Goal: Task Accomplishment & Management: Use online tool/utility

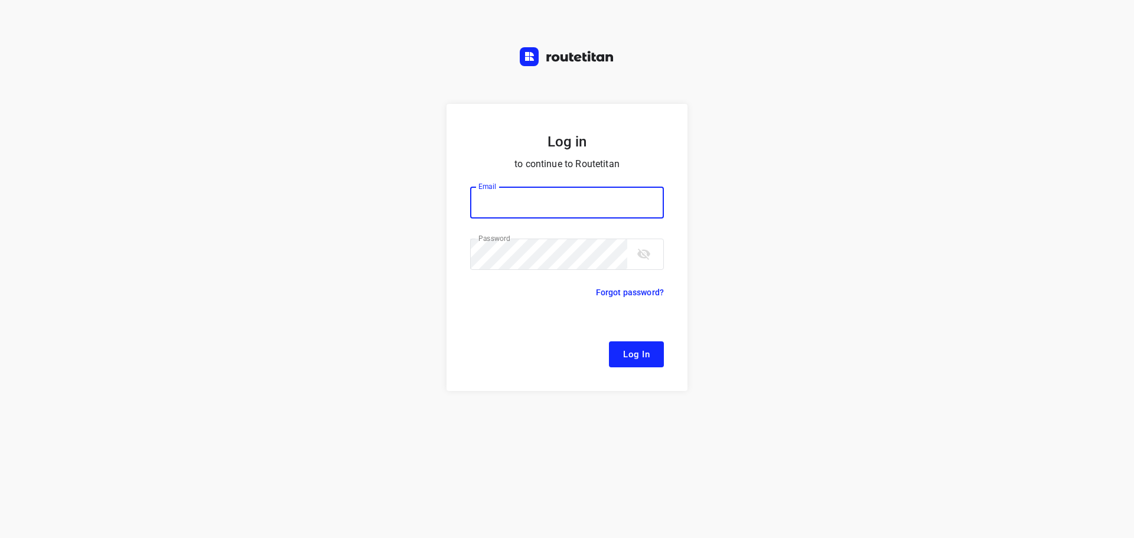
type input "[EMAIL_ADDRESS][DOMAIN_NAME]"
click at [640, 356] on span "Log In" at bounding box center [636, 354] width 27 height 15
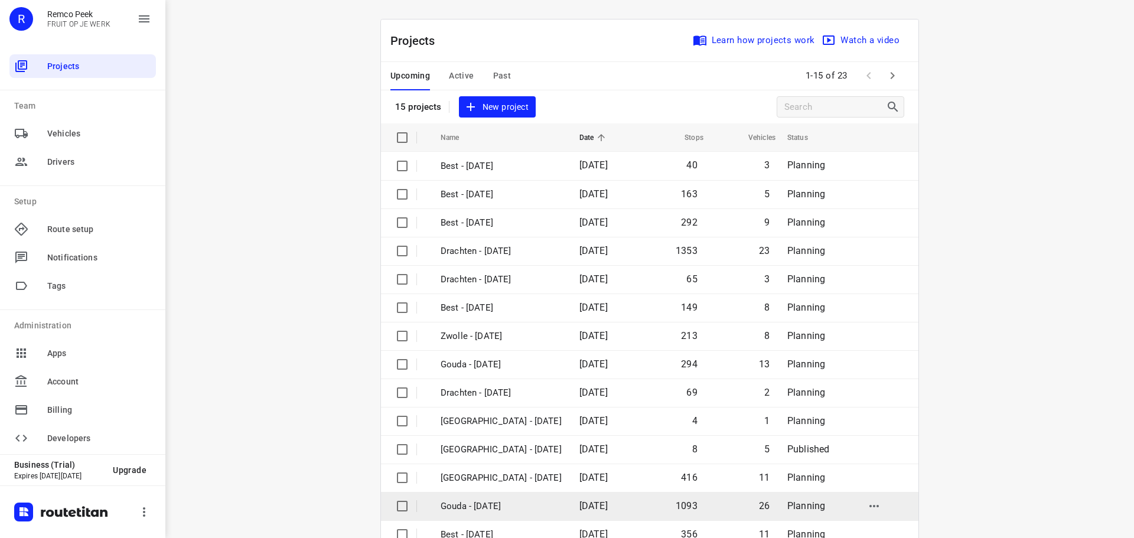
click at [485, 498] on td "Gouda - [DATE]" at bounding box center [499, 506] width 141 height 28
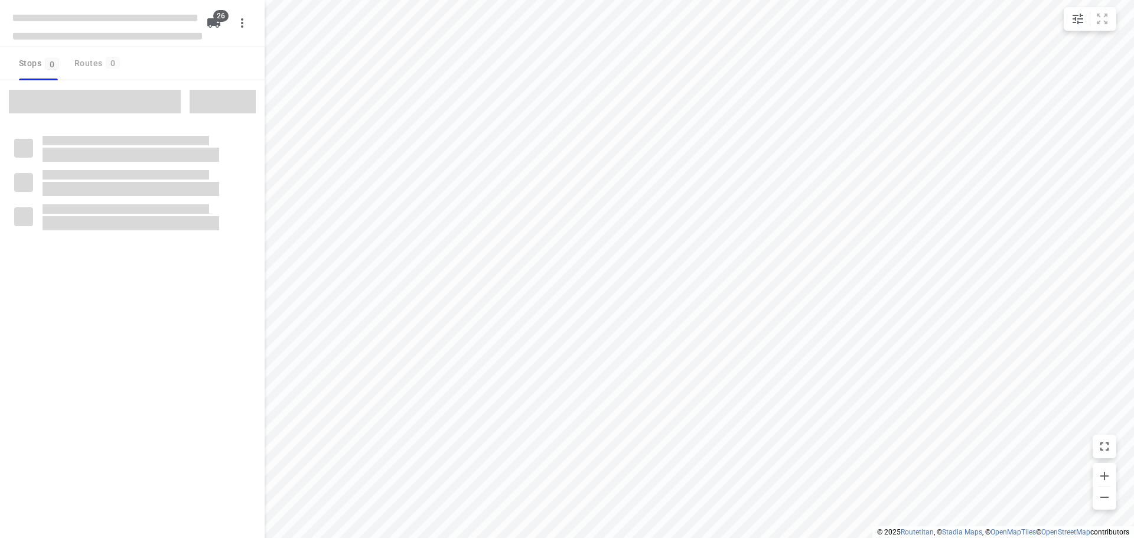
checkbox input "true"
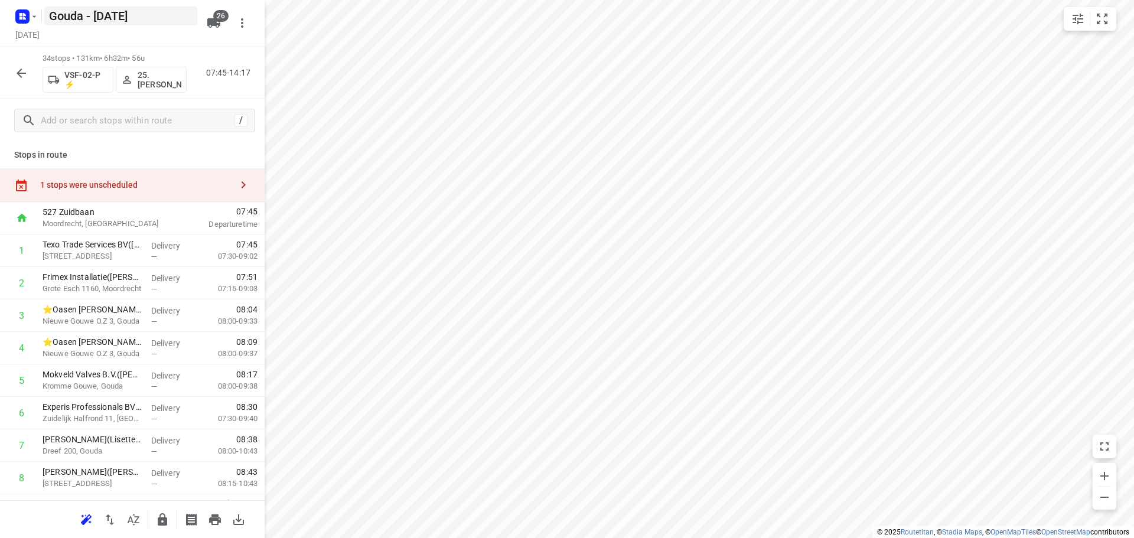
click at [22, 71] on icon "button" at bounding box center [21, 73] width 14 height 14
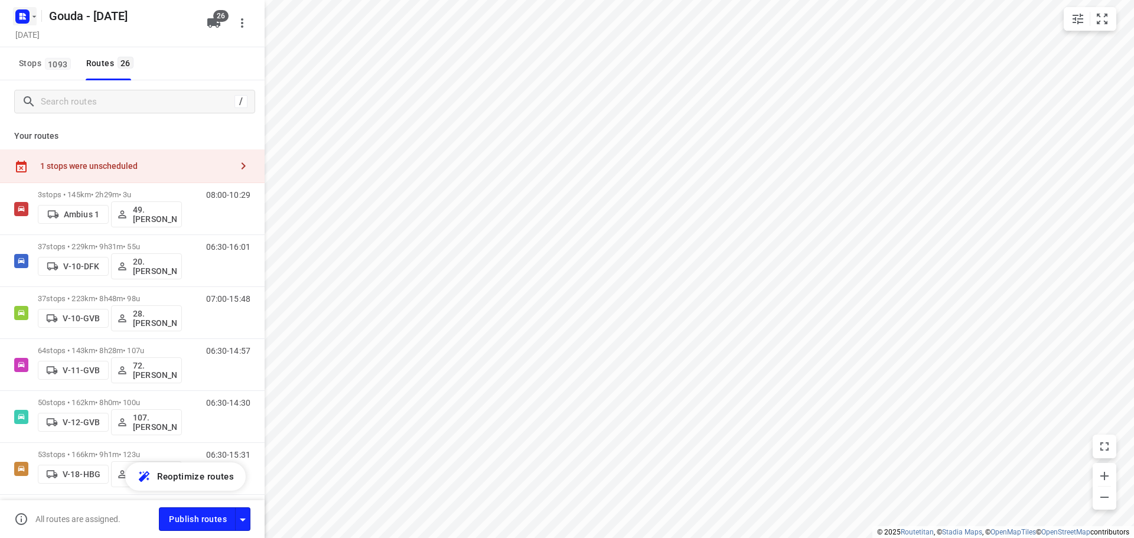
click at [25, 15] on icon "button" at bounding box center [24, 14] width 3 height 3
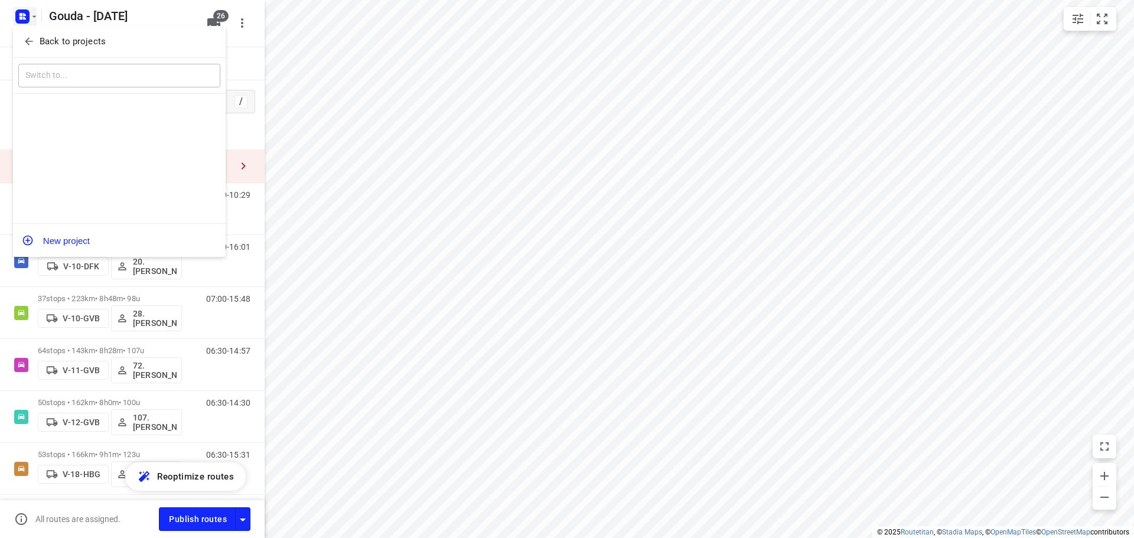
click at [38, 41] on span "Back to projects" at bounding box center [119, 42] width 193 height 14
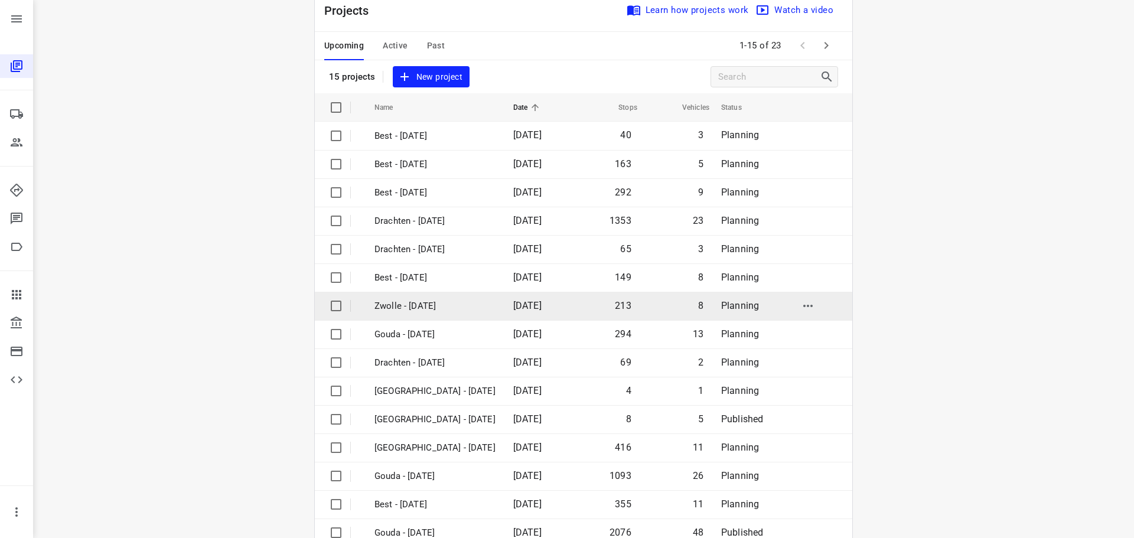
scroll to position [59, 0]
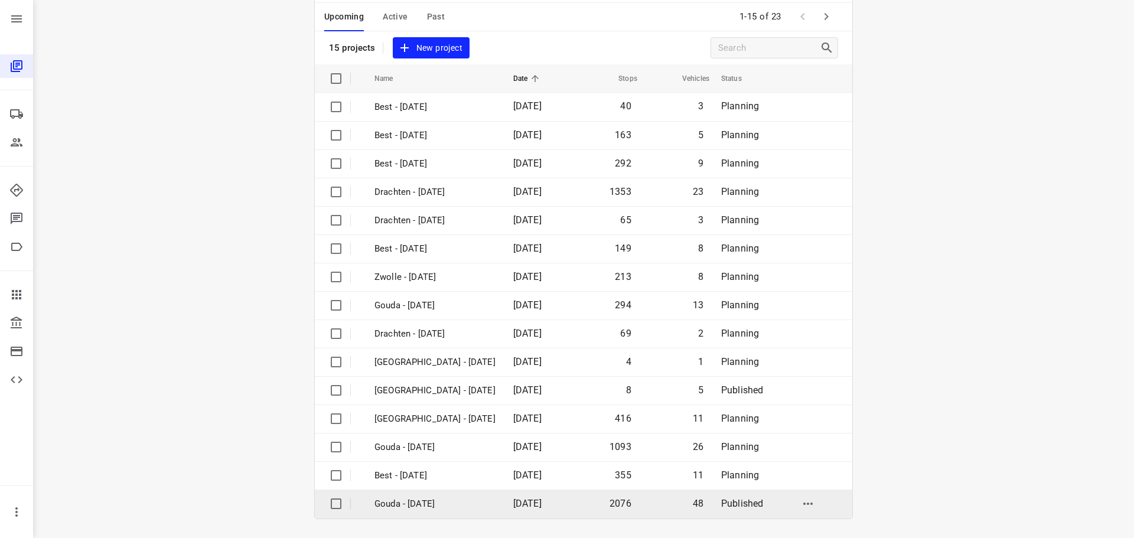
click at [541, 505] on span "[DATE]" at bounding box center [527, 503] width 28 height 11
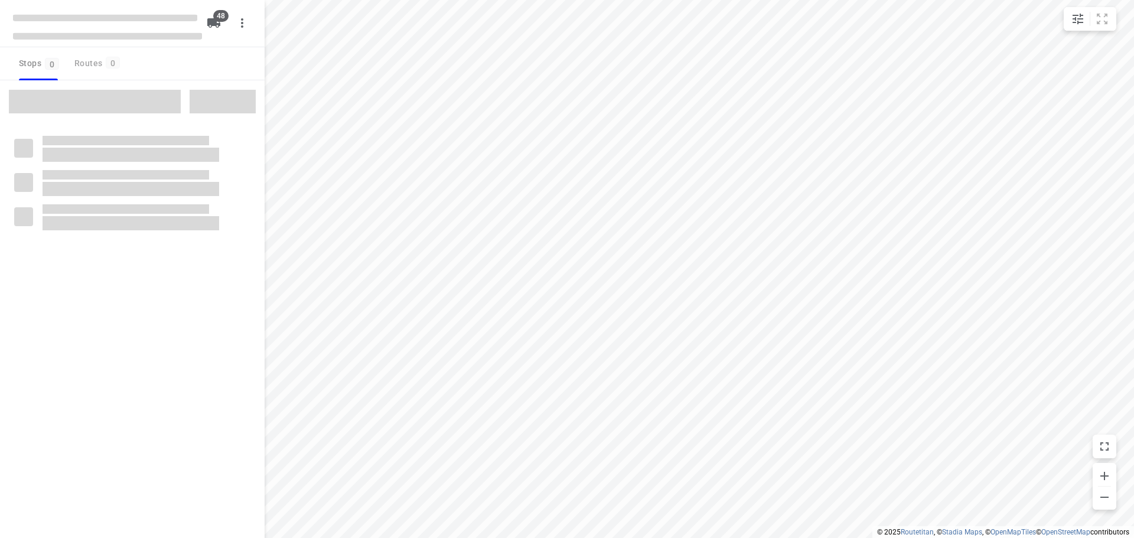
checkbox input "true"
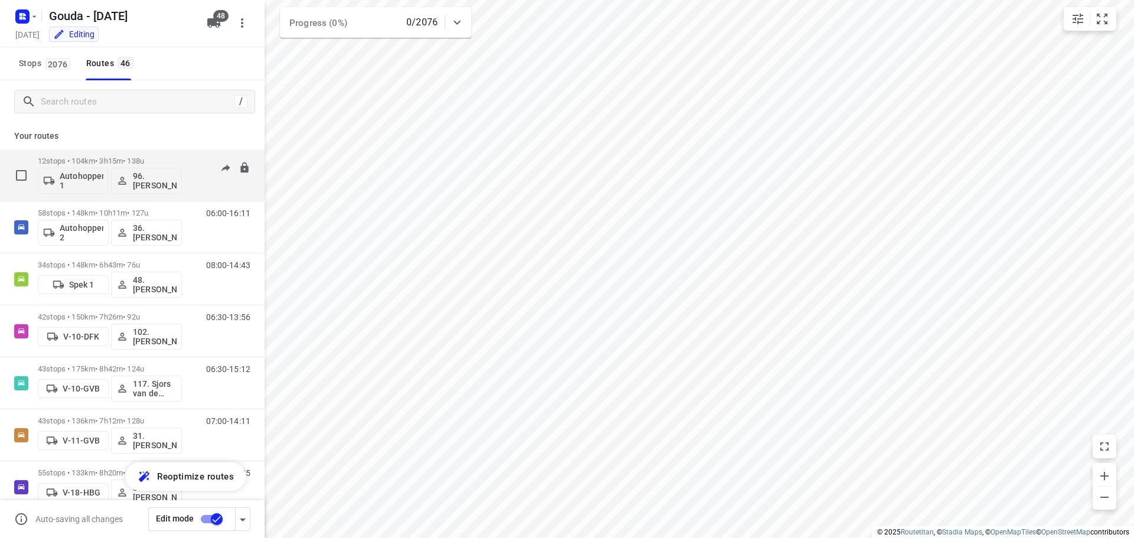
click at [94, 156] on p "12 stops • 104km • 3h15m • 138u" at bounding box center [110, 160] width 144 height 9
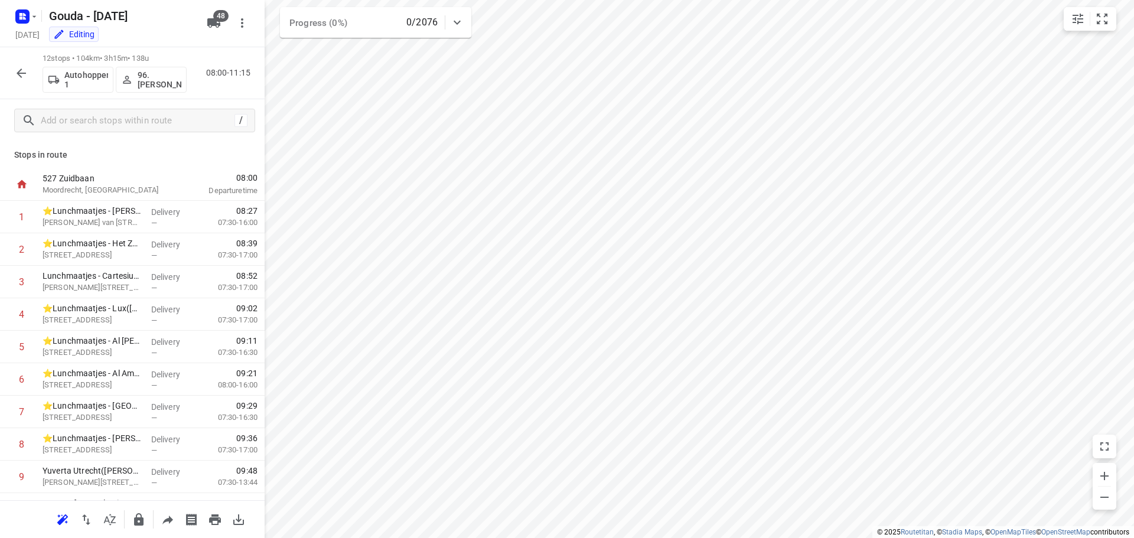
click at [26, 71] on icon "button" at bounding box center [21, 73] width 14 height 14
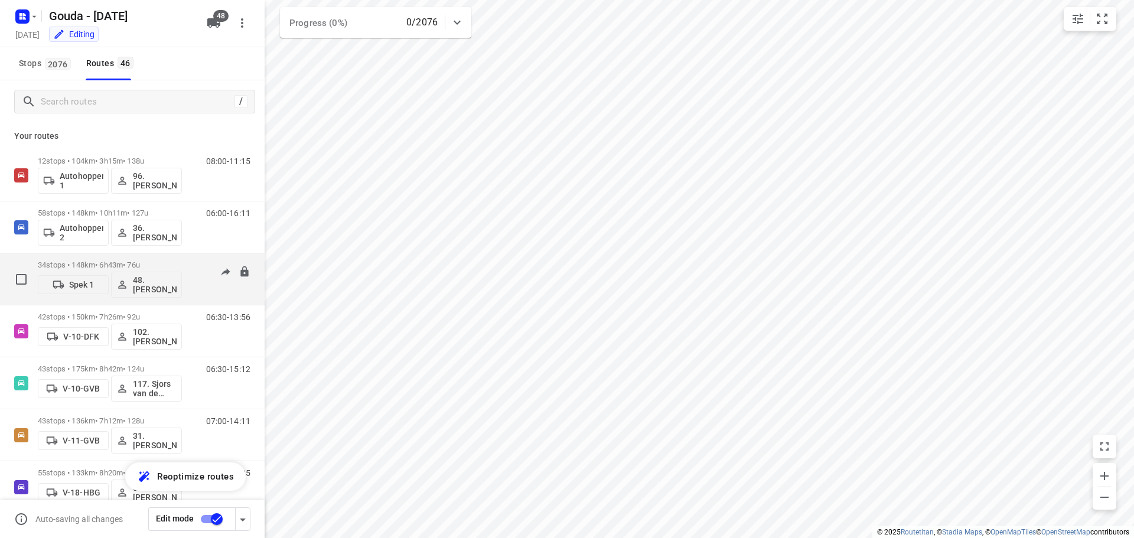
click at [112, 259] on div "34 stops • 148km • 6h43m • 76u Spek 1 48.[PERSON_NAME]" at bounding box center [110, 279] width 144 height 49
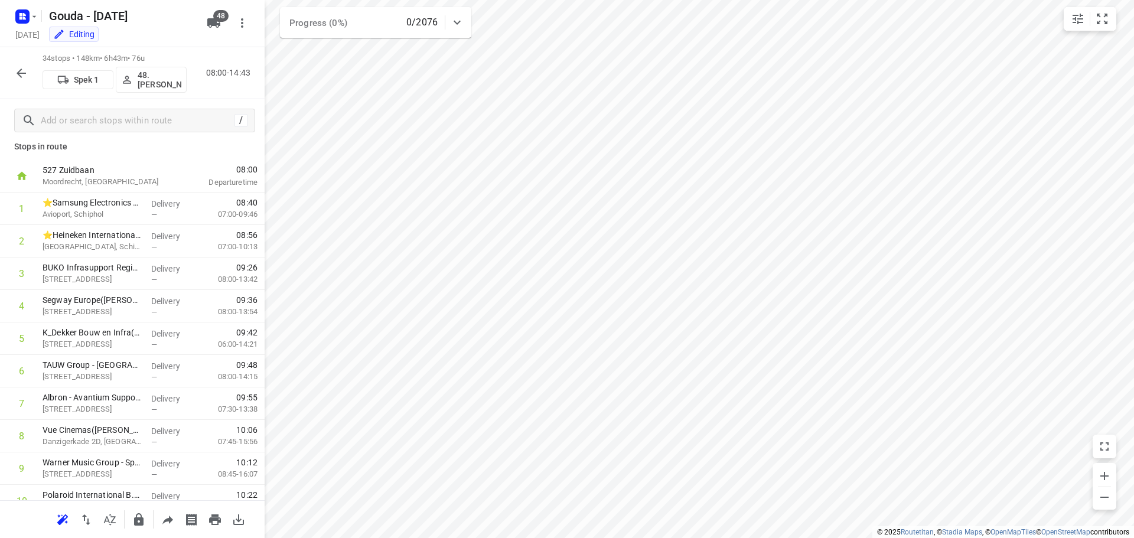
scroll to position [2, 0]
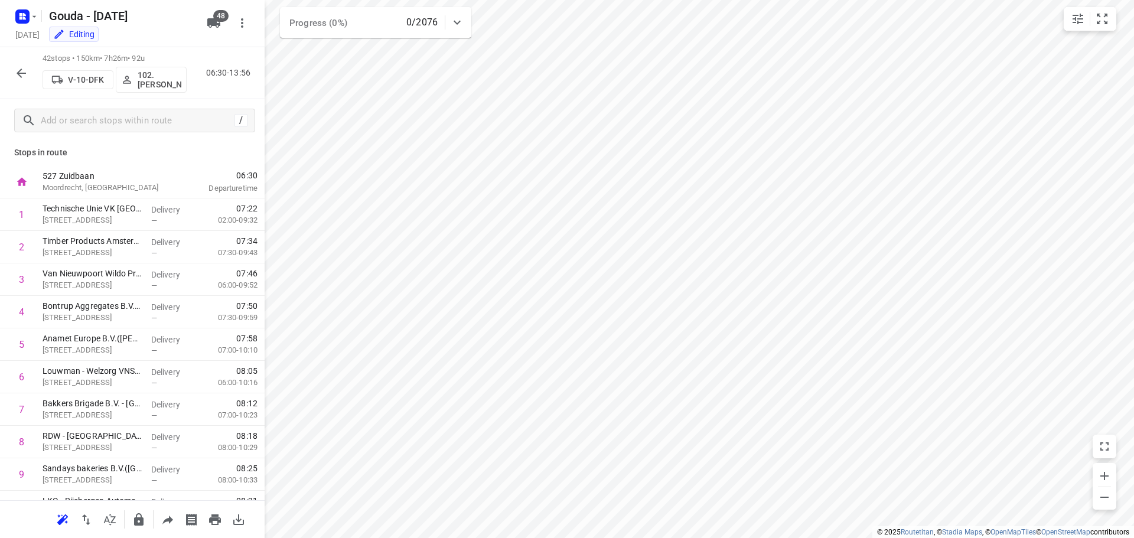
click at [21, 74] on icon "button" at bounding box center [21, 73] width 14 height 14
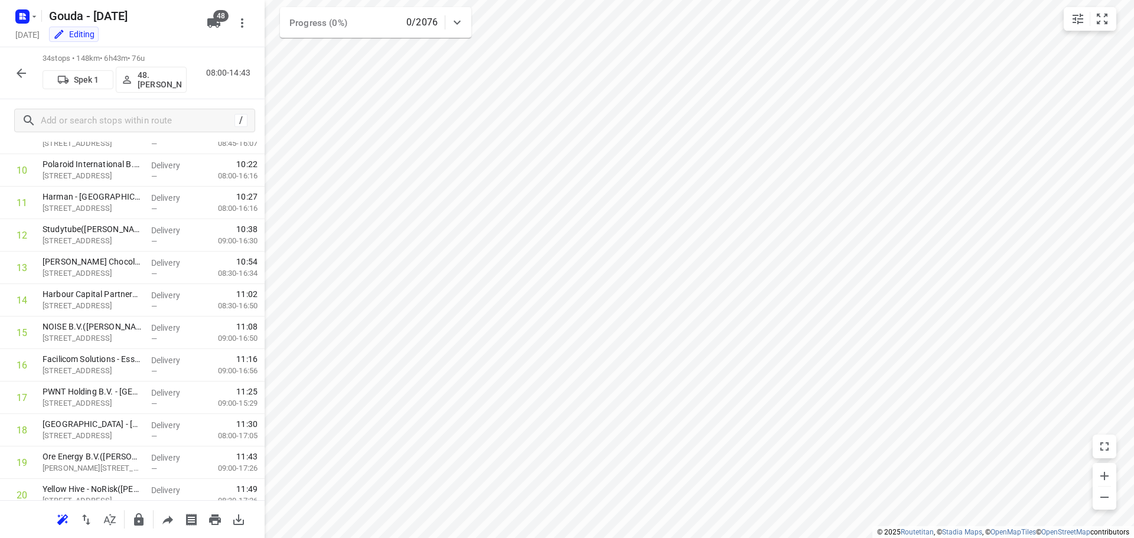
scroll to position [0, 0]
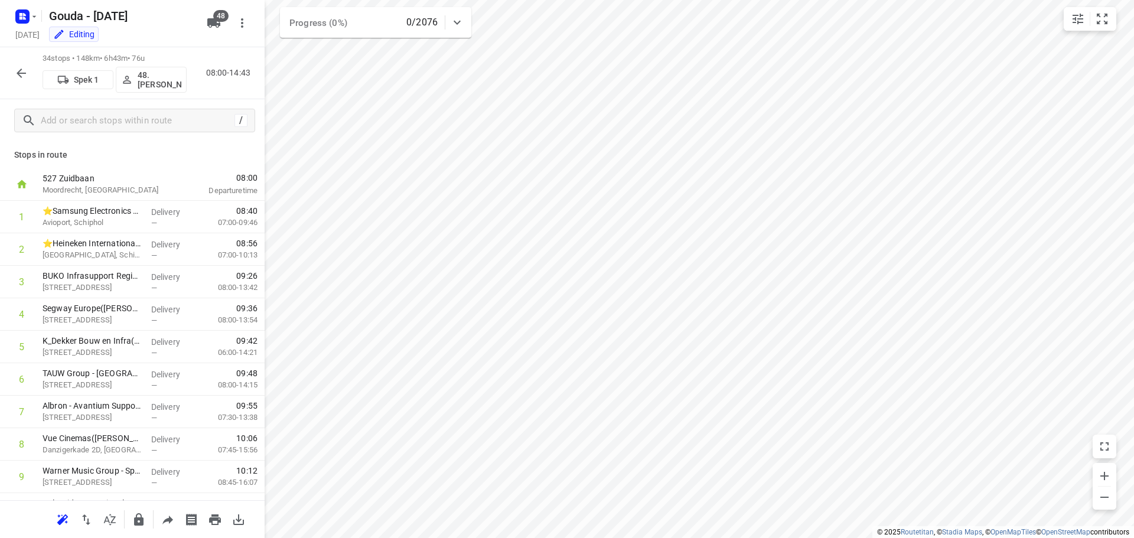
click at [24, 76] on icon "button" at bounding box center [21, 73] width 14 height 14
click at [18, 71] on icon "button" at bounding box center [21, 73] width 14 height 14
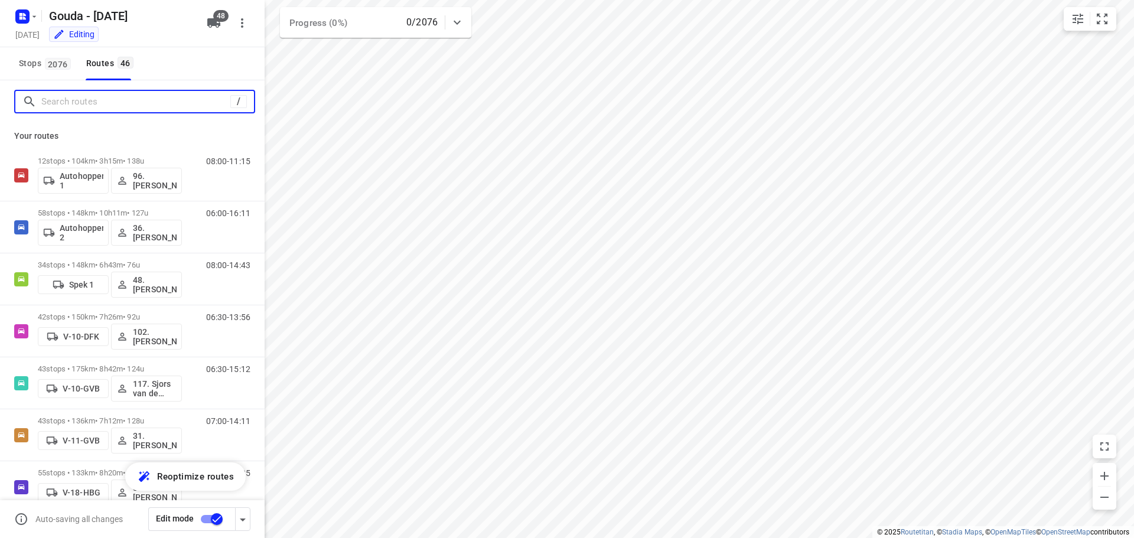
click at [109, 103] on input "Search routes" at bounding box center [135, 102] width 189 height 18
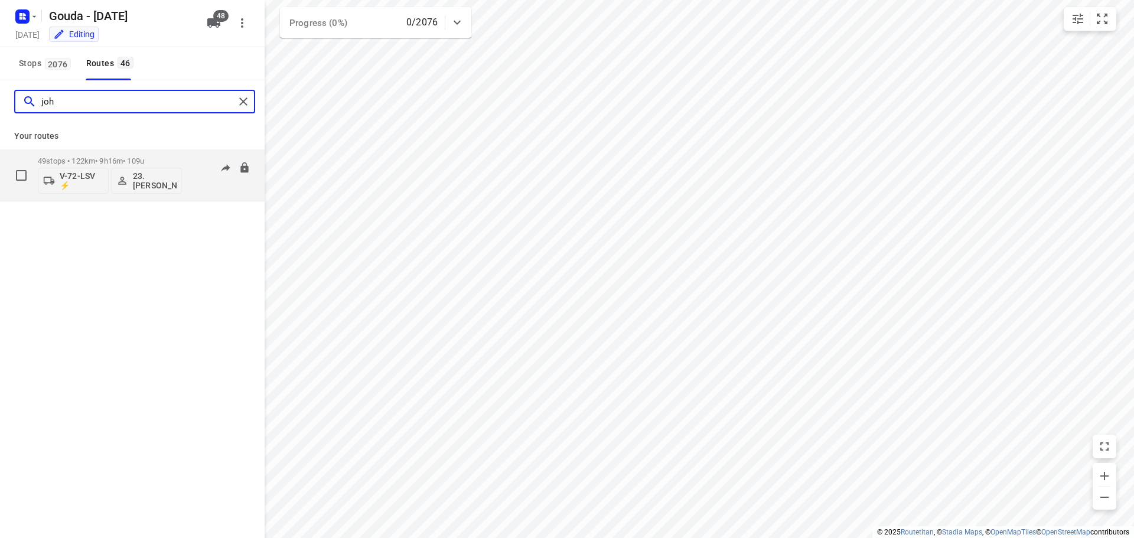
type input "joh"
click at [96, 154] on div "49 stops • 122km • 9h16m • 109u V-72-LSV ⚡ 23.[PERSON_NAME]" at bounding box center [110, 175] width 144 height 49
